Goal: Task Accomplishment & Management: Manage account settings

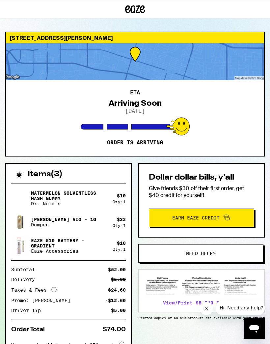
click at [253, 330] on icon "Open messaging window" at bounding box center [254, 329] width 10 height 8
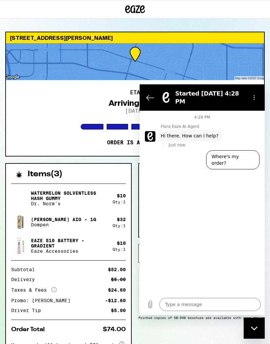
click at [253, 325] on div "Close messaging window" at bounding box center [254, 328] width 20 height 20
type textarea "x"
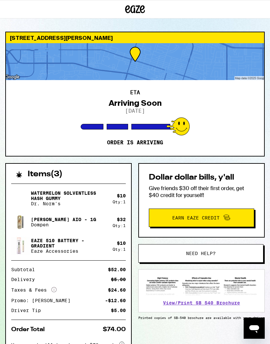
click at [169, 253] on span "Need help?" at bounding box center [201, 253] width 80 height 5
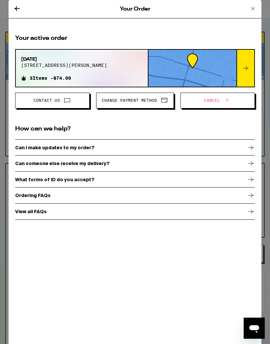
click at [125, 98] on span "Change Payment Method" at bounding box center [135, 100] width 67 height 9
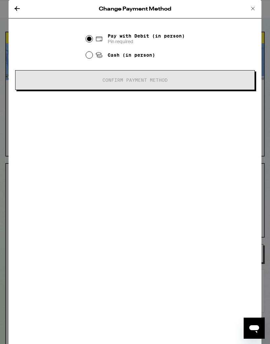
click at [91, 58] on input "Cash (in person)" at bounding box center [89, 55] width 7 height 7
radio input "true"
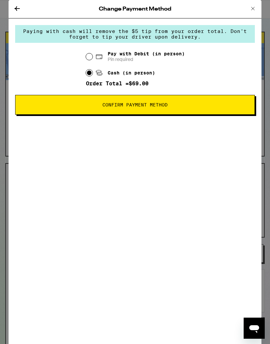
click at [63, 107] on span "Confirm Payment Method" at bounding box center [135, 104] width 186 height 5
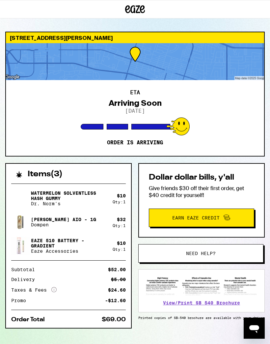
click at [4, 108] on div "[STREET_ADDRESS][PERSON_NAME] ETA Arriving Soon [DATE] Order is arriving Items …" at bounding box center [135, 193] width 270 height 323
click at [168, 248] on button "Need help?" at bounding box center [200, 253] width 125 height 18
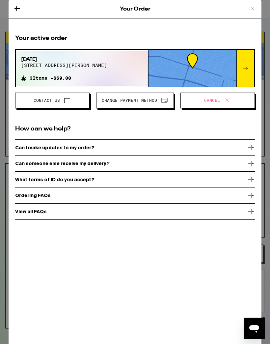
click at [44, 102] on span "Contact Us" at bounding box center [47, 100] width 26 height 4
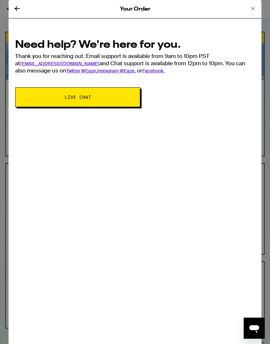
click at [44, 99] on span "Live Chat" at bounding box center [78, 97] width 72 height 5
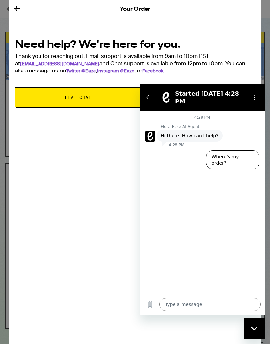
click at [259, 328] on div "Close messaging window" at bounding box center [254, 328] width 20 height 20
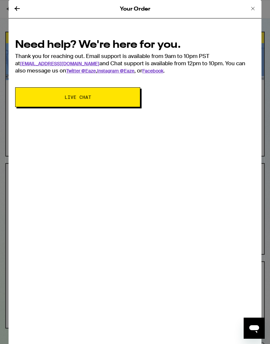
click at [147, 203] on div "Your Order Need help? We're here for you. Thank you for reaching out. Email sup…" at bounding box center [135, 172] width 253 height 344
click at [61, 103] on button "Live Chat" at bounding box center [77, 97] width 125 height 20
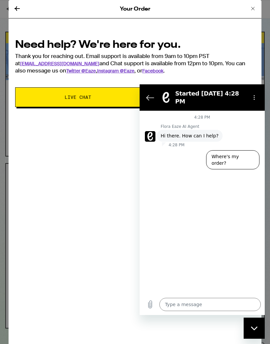
click at [256, 338] on button "Close messaging window" at bounding box center [254, 327] width 21 height 21
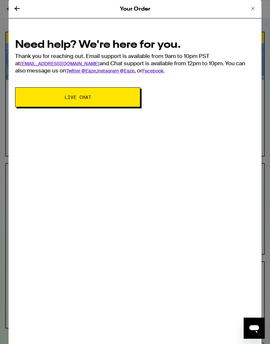
click at [47, 99] on span "Live Chat" at bounding box center [78, 97] width 72 height 5
type textarea "x"
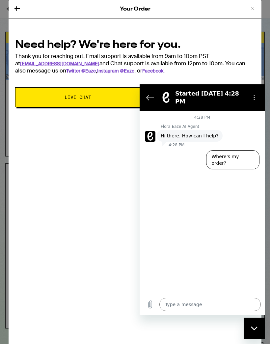
click at [186, 309] on textarea at bounding box center [209, 304] width 101 height 13
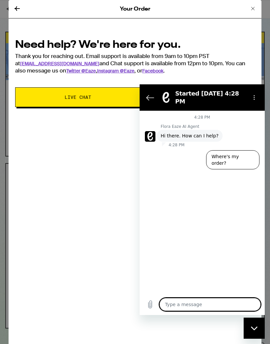
scroll to position [77, 0]
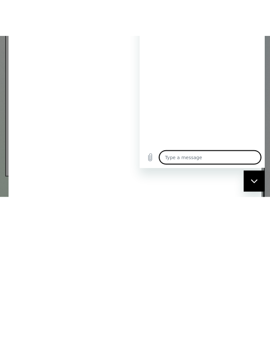
type textarea "I"
type textarea "x"
type textarea "I"
type textarea "x"
type textarea "I n"
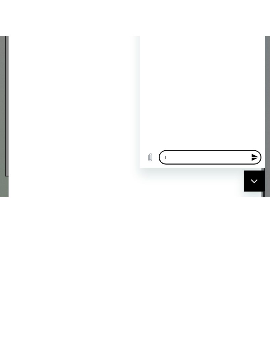
type textarea "x"
type textarea "I ne"
type textarea "x"
type textarea "I nee"
type textarea "x"
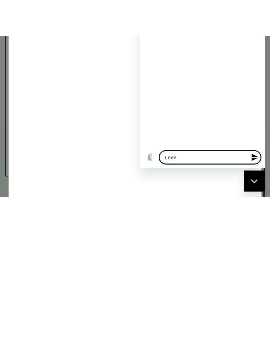
type textarea "I need"
type textarea "x"
type textarea "I need"
type textarea "x"
type textarea "I need t"
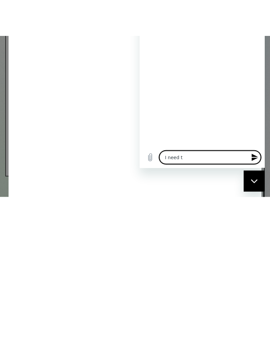
type textarea "x"
type textarea "I need to"
type textarea "x"
type textarea "I need to"
type textarea "x"
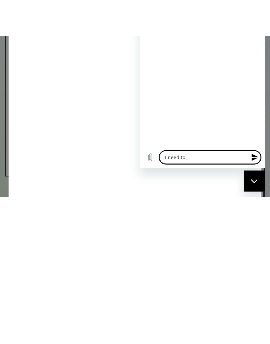
type textarea "I need to t"
type textarea "x"
type textarea "I need to ta"
type textarea "x"
type textarea "I need to tal"
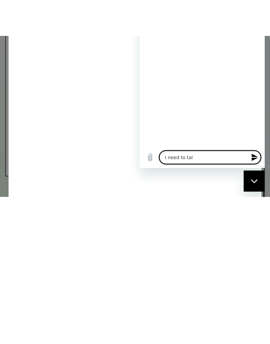
type textarea "x"
type textarea "I need to talk"
type textarea "x"
type textarea "I need to talk"
type textarea "x"
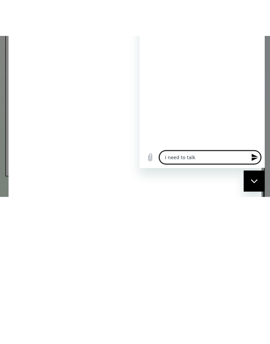
type textarea "I need to talk t"
type textarea "x"
type textarea "I need to talk to"
type textarea "x"
type textarea "I need to talk to"
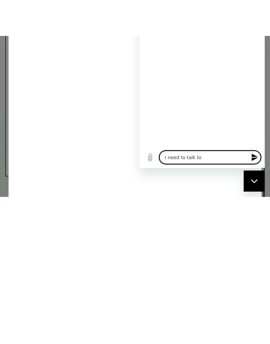
type textarea "x"
type textarea "I need to talk to a"
type textarea "x"
type textarea "I need to talk to a"
type textarea "x"
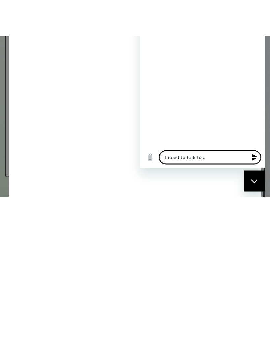
type textarea "I need to talk to a h"
type textarea "x"
type textarea "I need to talk to a hu"
type textarea "x"
type textarea "I need to talk to a hum"
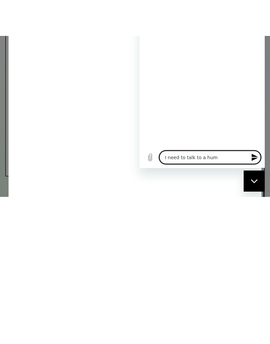
type textarea "x"
type textarea "I need to talk to a huma"
type textarea "x"
type textarea "I need to talk to a human"
type textarea "x"
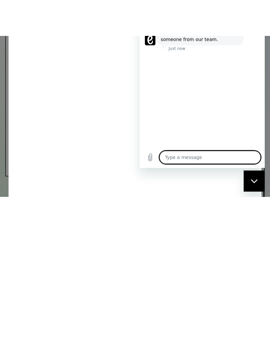
type textarea "x"
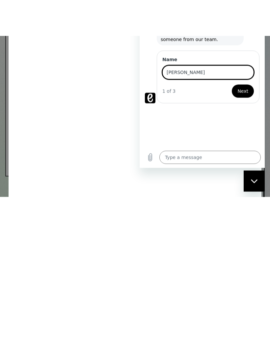
type input "[PERSON_NAME]"
click at [265, 122] on div "Your Order Need help? We're here for you. Thank you for reaching out. Email sup…" at bounding box center [135, 136] width 270 height 272
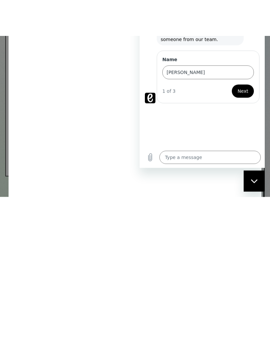
scroll to position [116, 0]
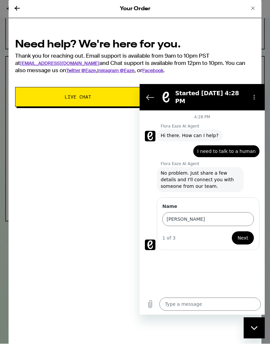
click at [253, 331] on div "Close messaging window" at bounding box center [254, 328] width 20 height 20
type textarea "x"
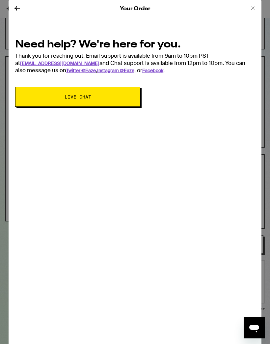
click at [17, 7] on icon at bounding box center [17, 9] width 8 height 8
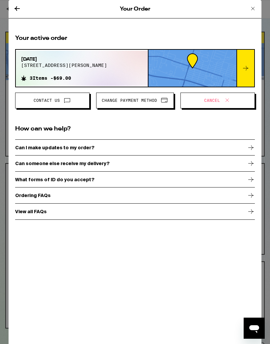
click at [252, 9] on icon at bounding box center [253, 9] width 8 height 8
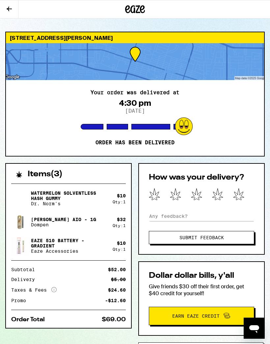
click at [16, 17] on button at bounding box center [9, 9] width 18 height 18
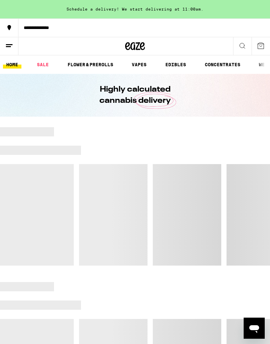
click at [9, 48] on icon at bounding box center [9, 46] width 8 height 8
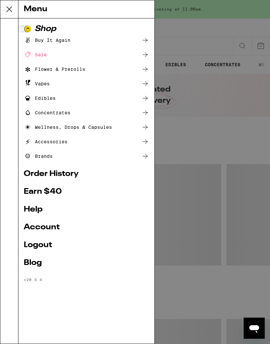
click at [36, 245] on link "Logout" at bounding box center [86, 245] width 125 height 8
